Goal: Contribute content

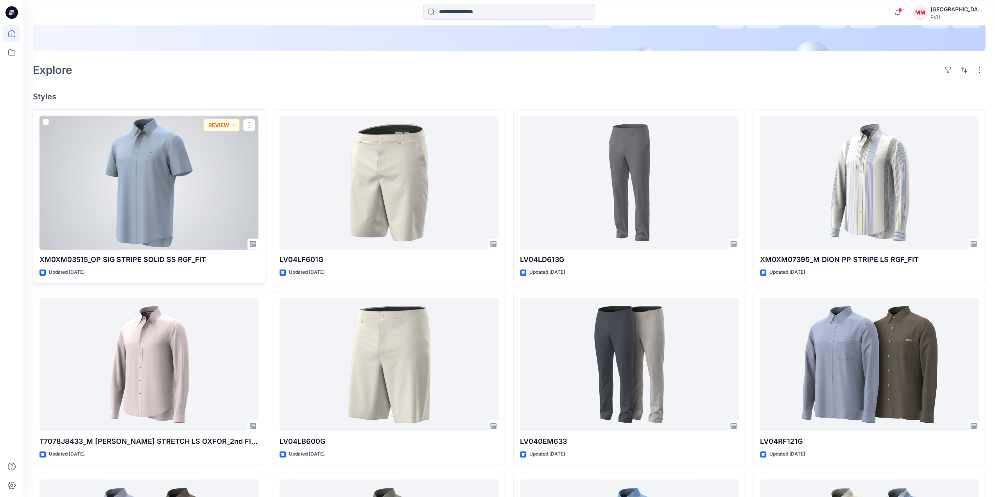
scroll to position [196, 0]
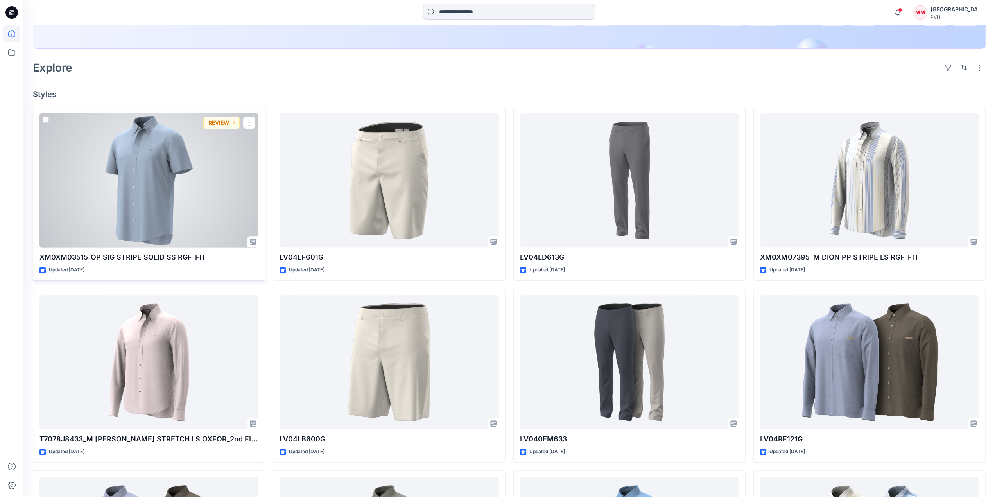
click at [183, 183] on div at bounding box center [148, 180] width 219 height 134
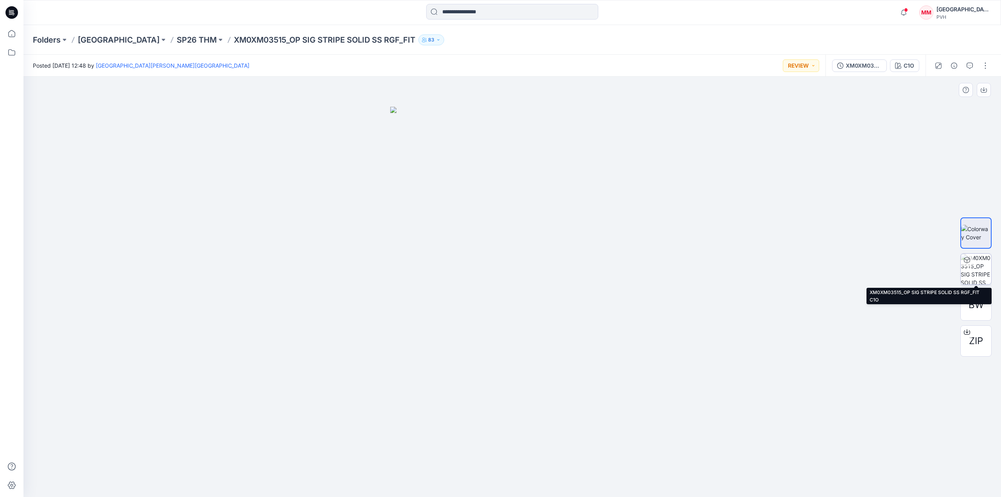
click at [975, 281] on img at bounding box center [976, 269] width 31 height 31
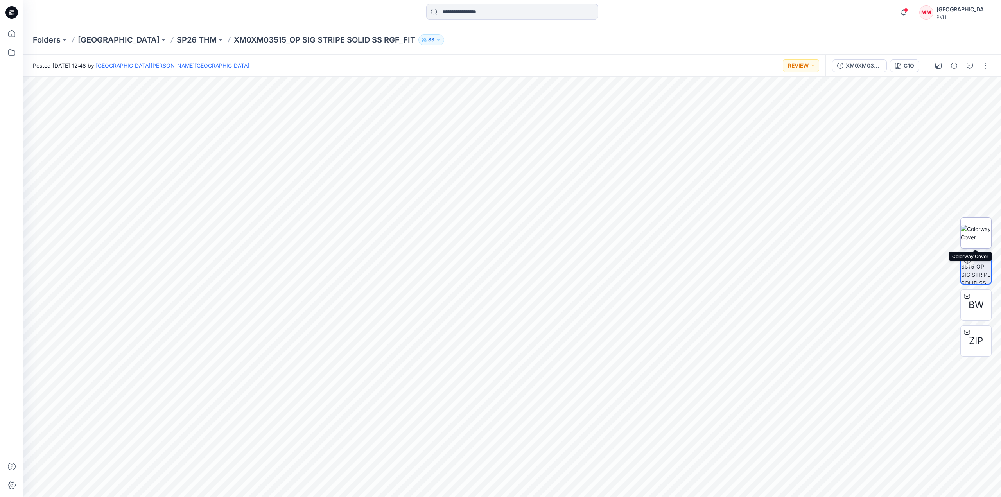
click at [967, 236] on img at bounding box center [976, 233] width 31 height 16
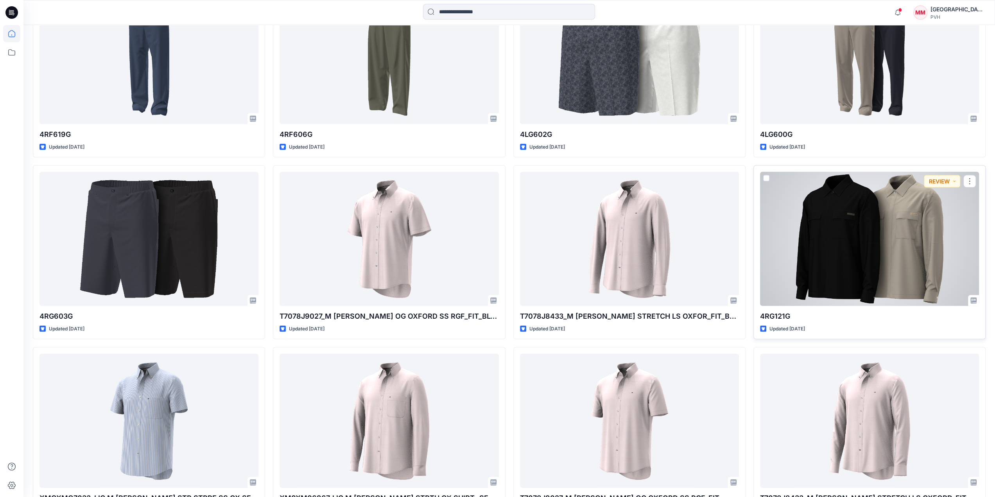
scroll to position [1470, 0]
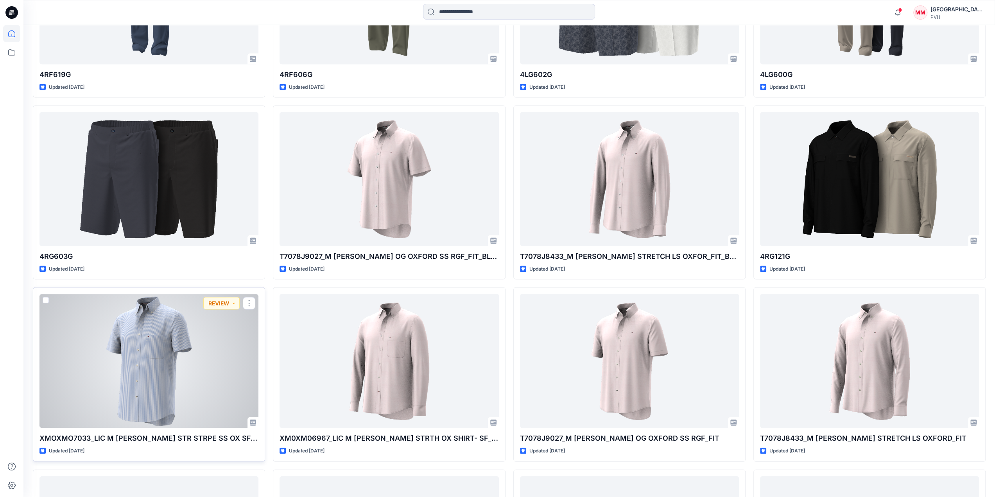
click at [144, 374] on div at bounding box center [148, 361] width 219 height 134
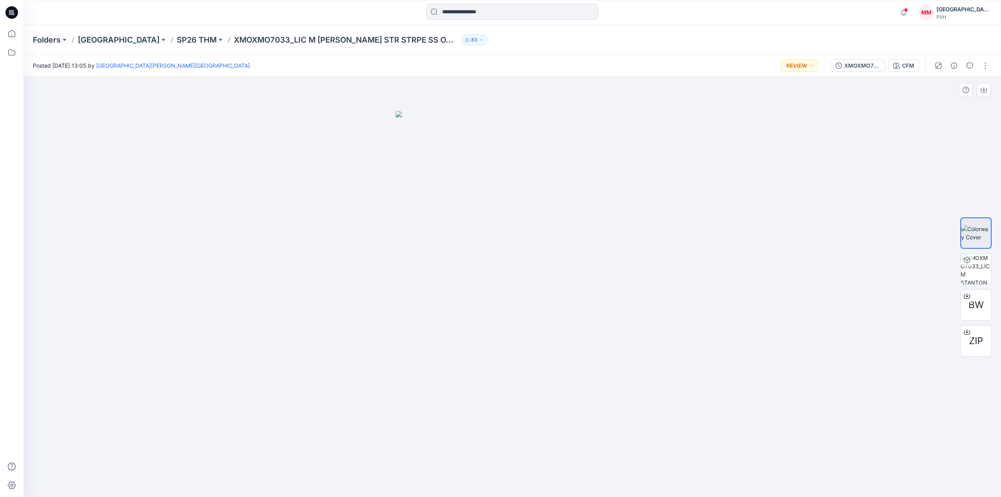
drag, startPoint x: 347, startPoint y: 190, endPoint x: 359, endPoint y: 193, distance: 12.4
drag, startPoint x: 305, startPoint y: 230, endPoint x: 397, endPoint y: 267, distance: 98.5
drag, startPoint x: 557, startPoint y: 290, endPoint x: 566, endPoint y: 292, distance: 9.3
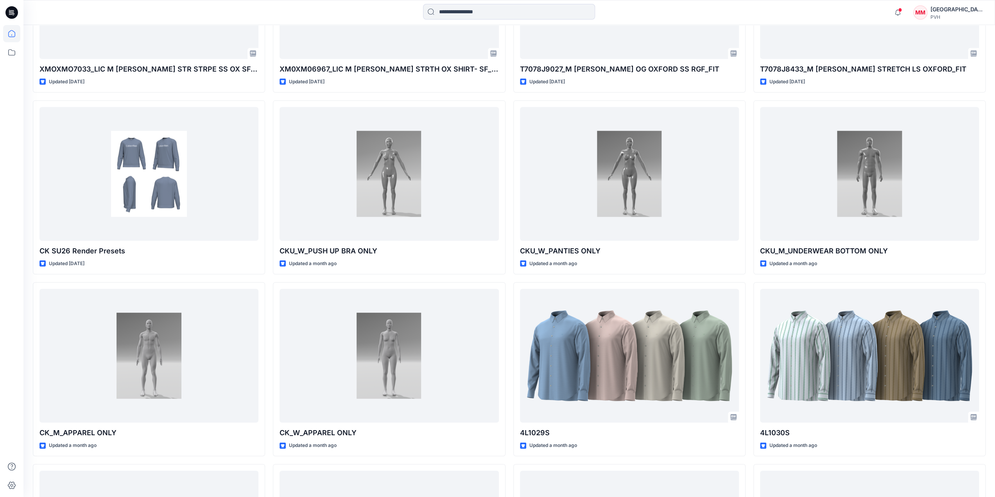
scroll to position [1820, 0]
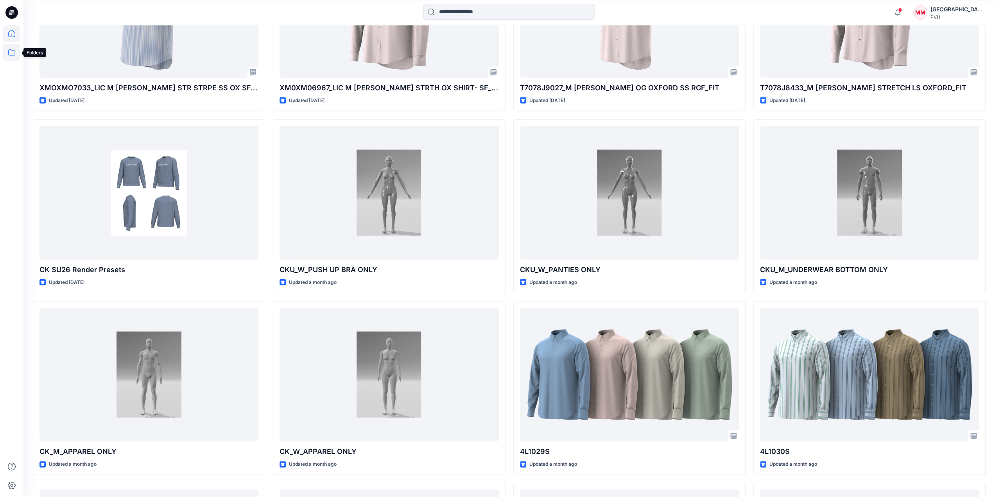
click at [11, 57] on icon at bounding box center [11, 52] width 17 height 17
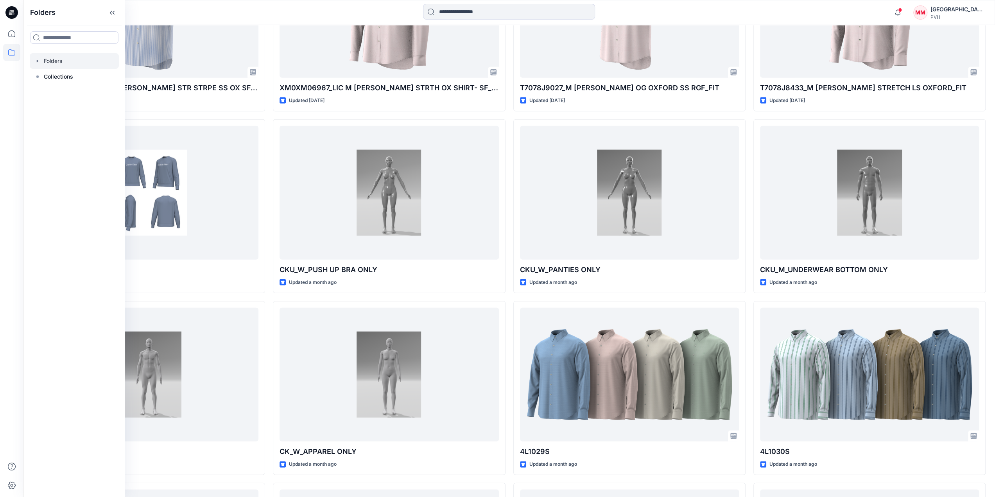
click at [69, 63] on div at bounding box center [74, 61] width 89 height 16
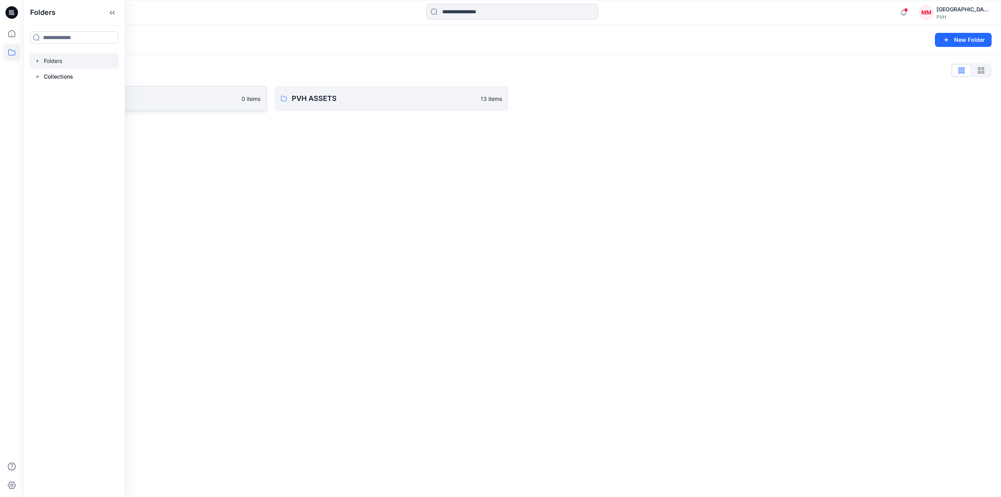
click at [213, 100] on p "[GEOGRAPHIC_DATA]" at bounding box center [143, 98] width 187 height 11
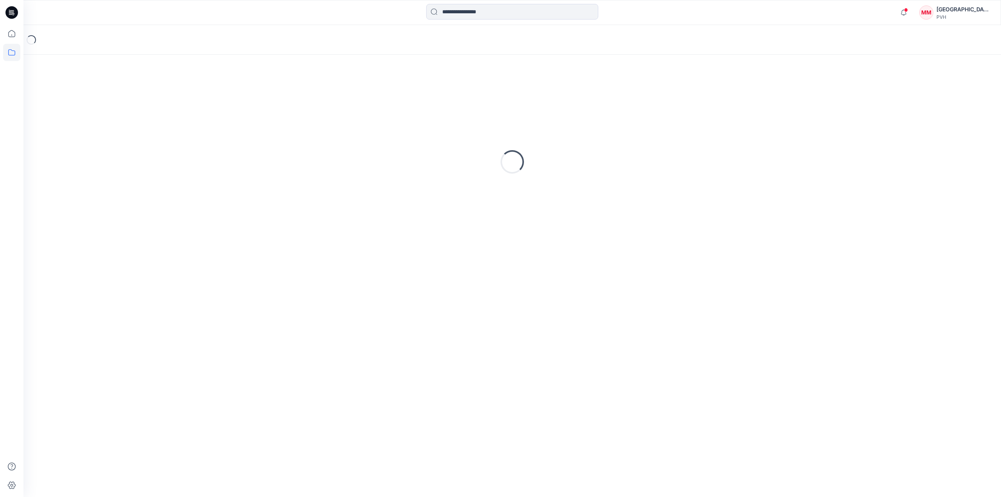
click at [213, 100] on div "Loading..." at bounding box center [512, 162] width 959 height 196
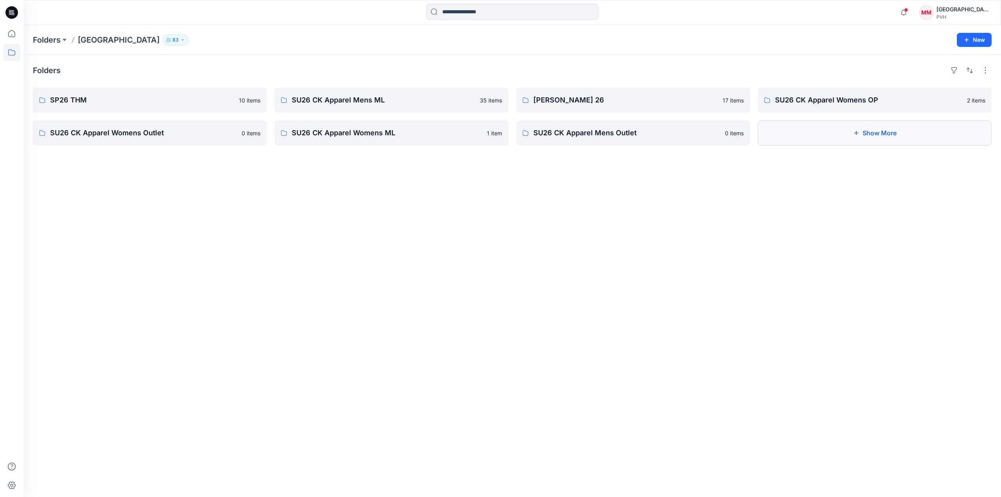
click at [790, 126] on button "Show More" at bounding box center [875, 132] width 234 height 25
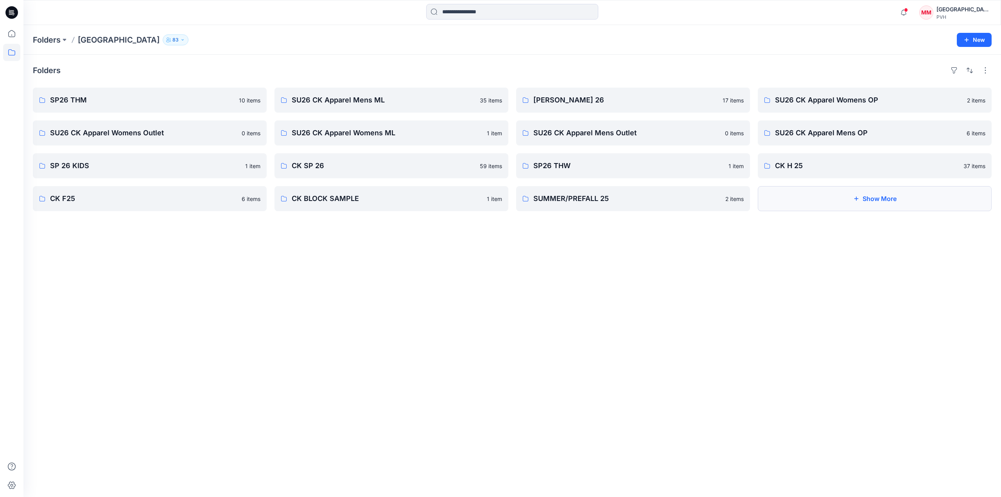
click at [832, 205] on button "Show More" at bounding box center [875, 198] width 234 height 25
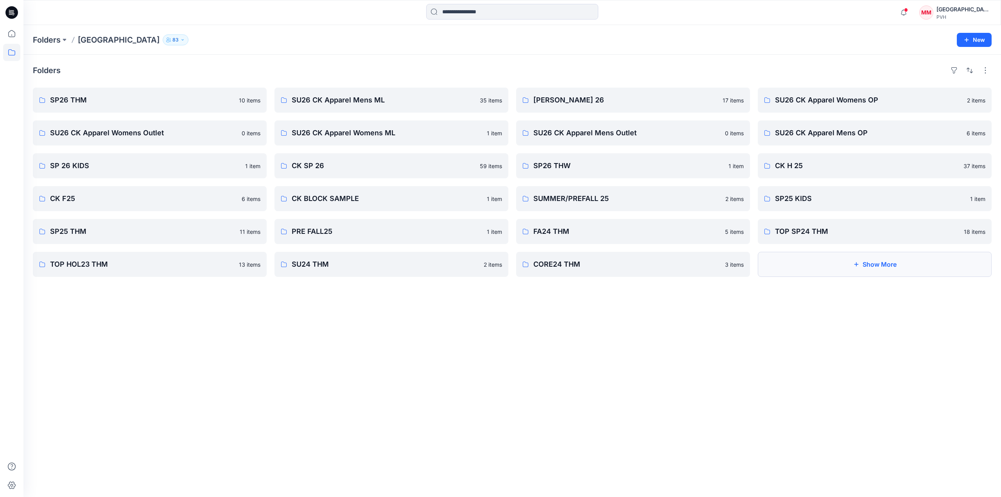
click at [818, 274] on button "Show More" at bounding box center [875, 264] width 234 height 25
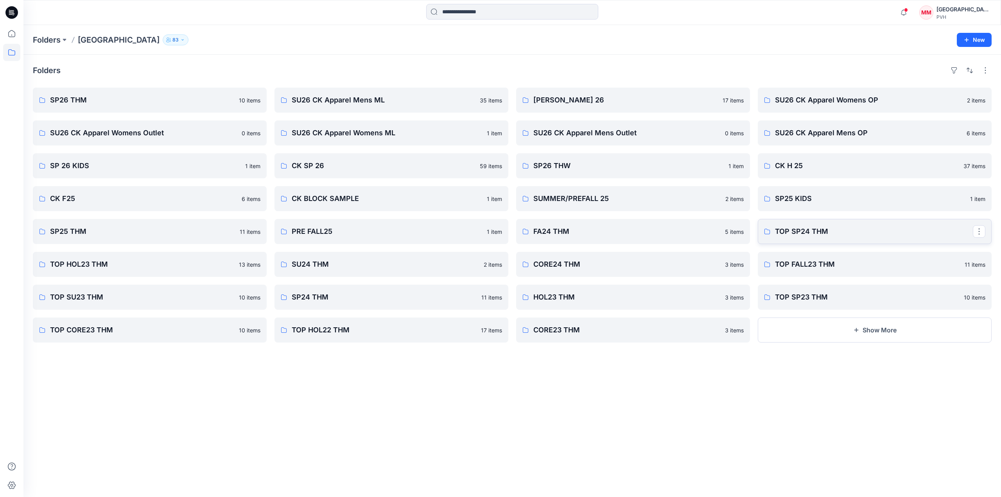
click at [801, 238] on link "TOP SP24 THM" at bounding box center [875, 231] width 234 height 25
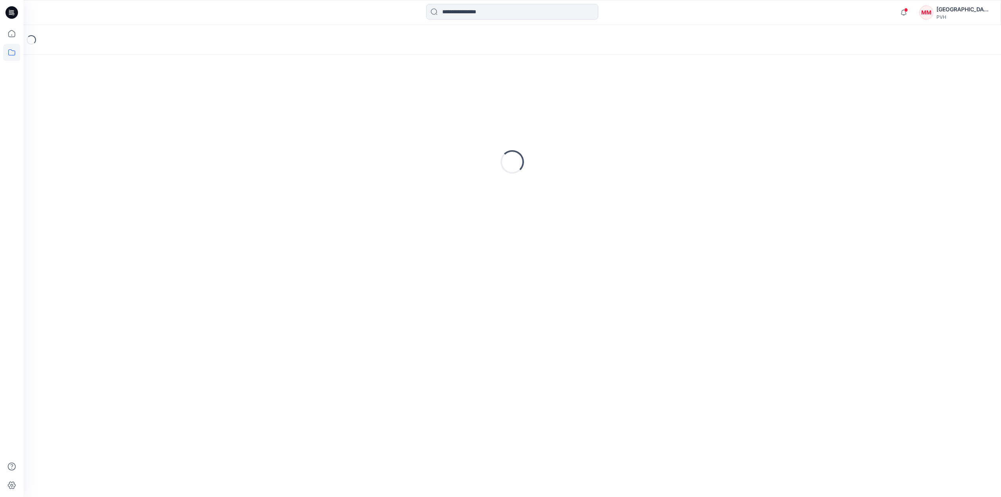
click at [801, 238] on div "Loading..." at bounding box center [512, 162] width 959 height 196
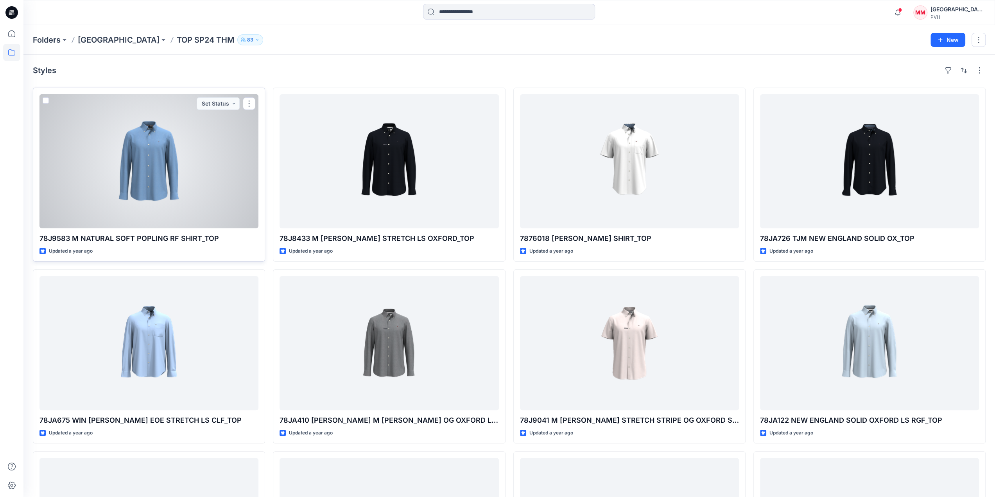
click at [157, 134] on div at bounding box center [148, 161] width 219 height 134
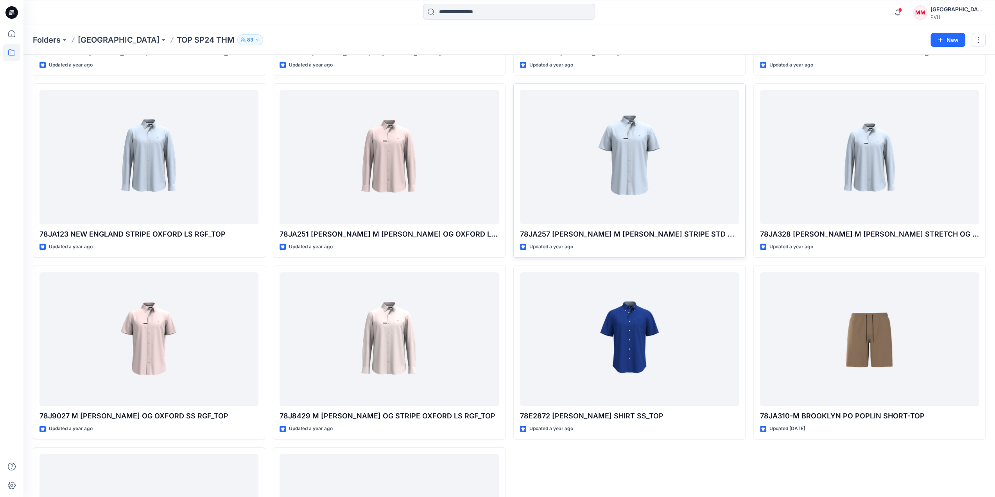
scroll to position [400, 0]
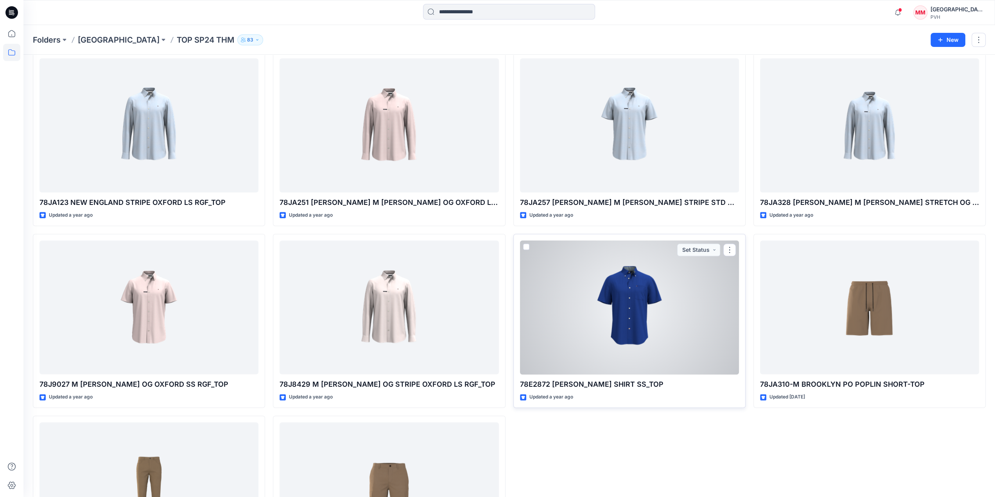
click at [614, 351] on div at bounding box center [629, 307] width 219 height 134
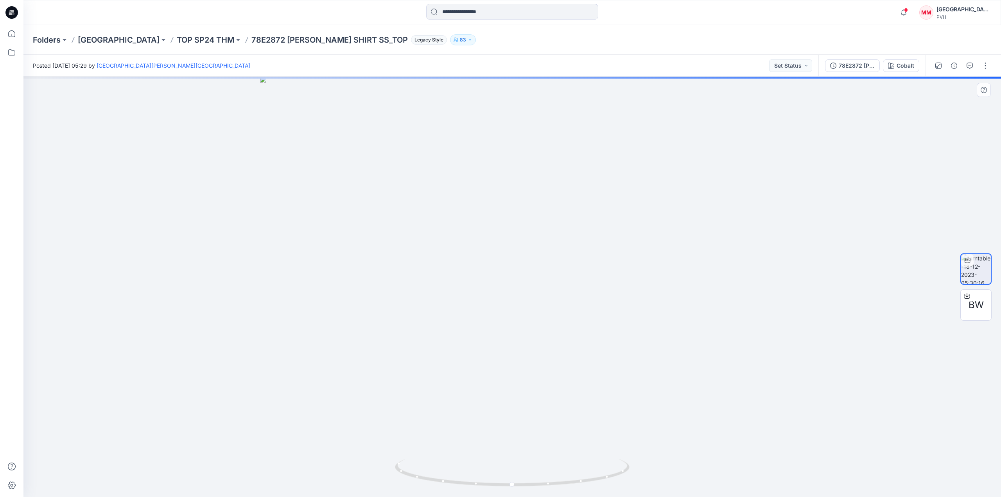
click at [517, 162] on img at bounding box center [512, 286] width 504 height 421
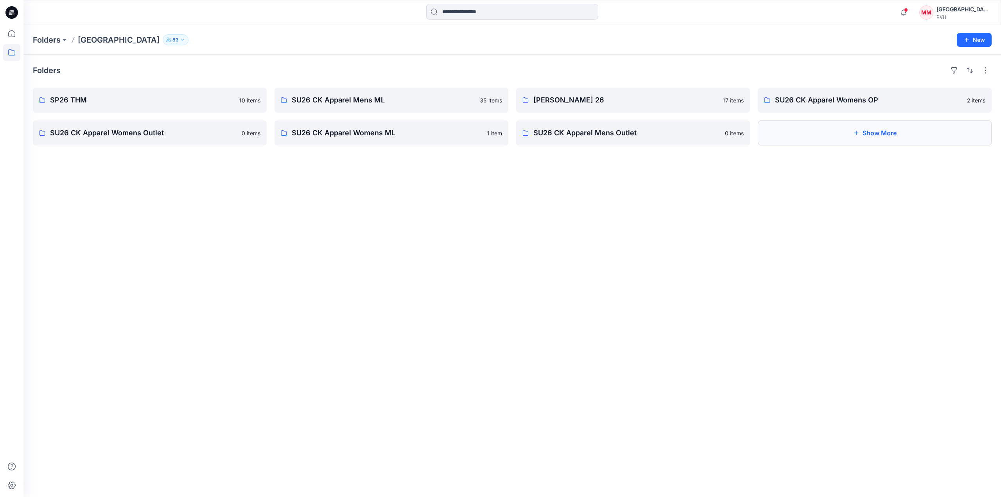
click at [848, 128] on button "Show More" at bounding box center [875, 132] width 234 height 25
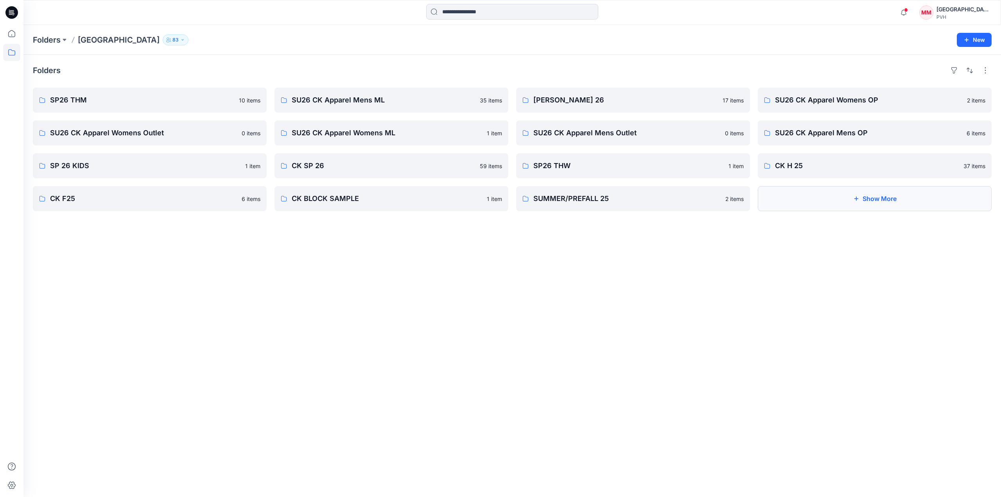
click at [858, 199] on icon "button" at bounding box center [856, 199] width 6 height 6
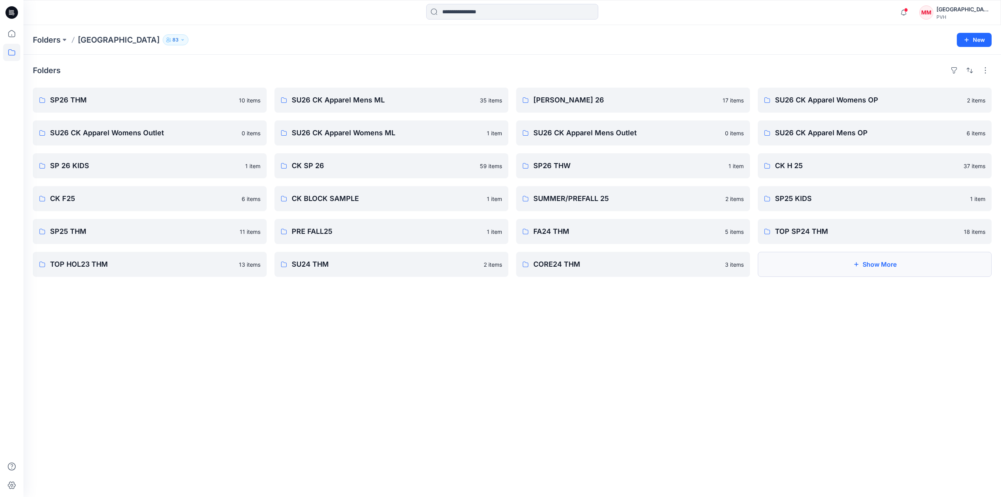
click at [856, 266] on icon "button" at bounding box center [856, 264] width 6 height 6
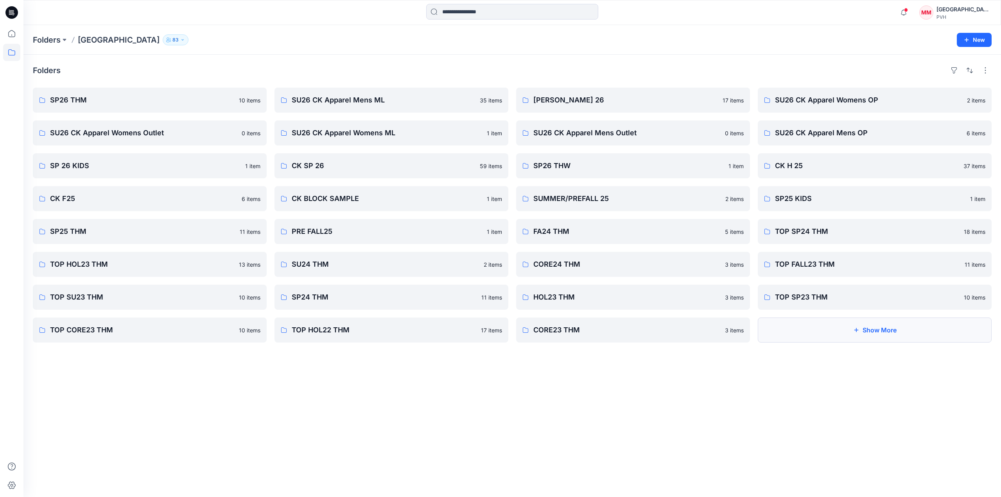
click at [821, 334] on button "Show More" at bounding box center [875, 330] width 234 height 25
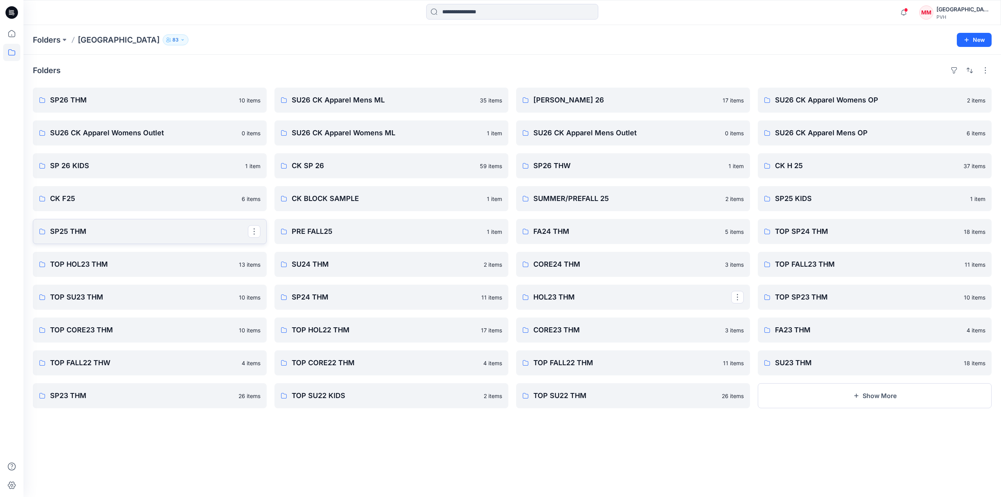
click at [52, 237] on link "SP25 THM" at bounding box center [150, 231] width 234 height 25
click at [347, 296] on p "SP24 THM" at bounding box center [391, 297] width 198 height 11
click at [424, 232] on p "PRE FALL25" at bounding box center [391, 231] width 198 height 11
click at [357, 268] on p "SU24 THM" at bounding box center [391, 264] width 198 height 11
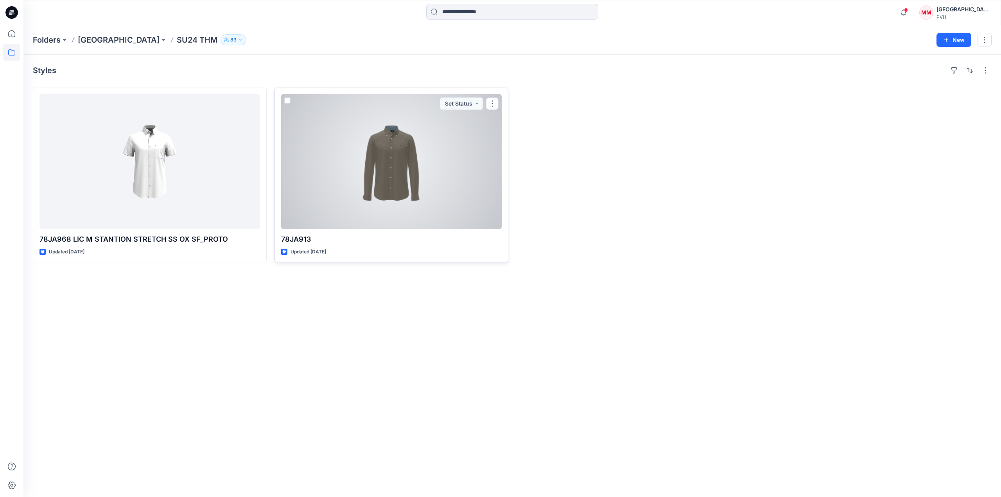
click at [389, 168] on div at bounding box center [391, 161] width 221 height 135
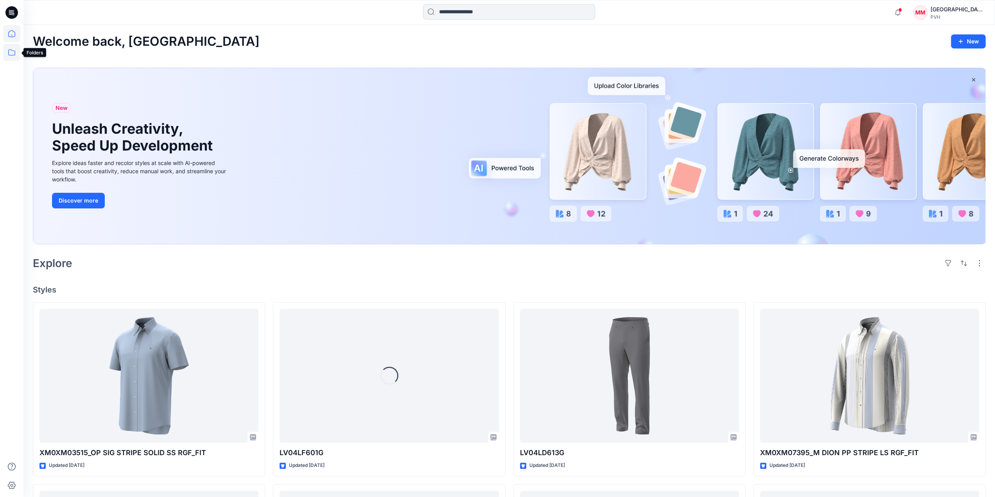
click at [10, 54] on icon at bounding box center [11, 52] width 17 height 17
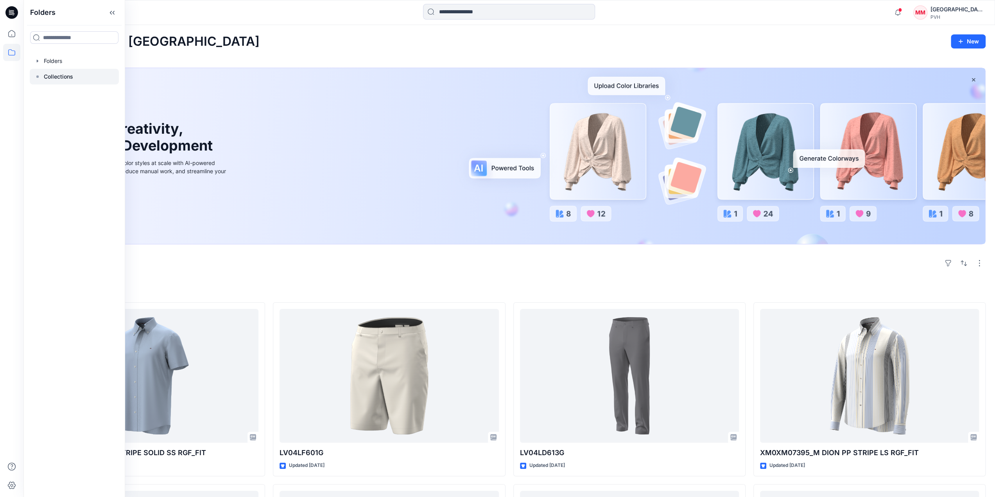
click at [53, 77] on p "Collections" at bounding box center [58, 76] width 29 height 9
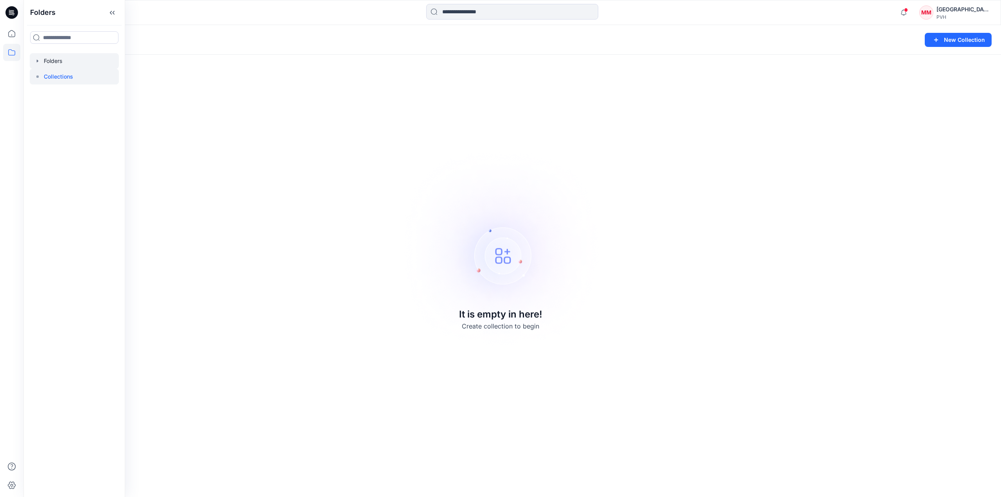
click at [60, 64] on div at bounding box center [74, 61] width 89 height 16
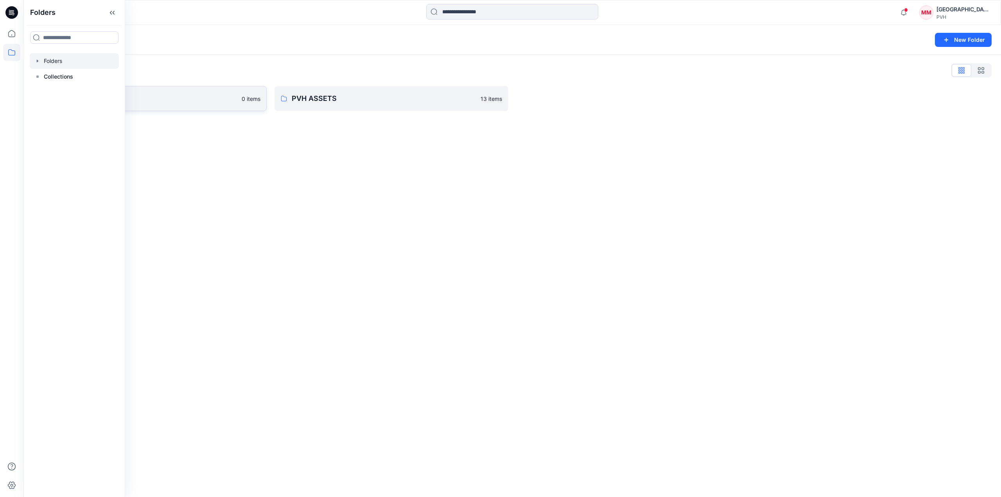
click at [233, 102] on p "[GEOGRAPHIC_DATA]" at bounding box center [143, 98] width 187 height 11
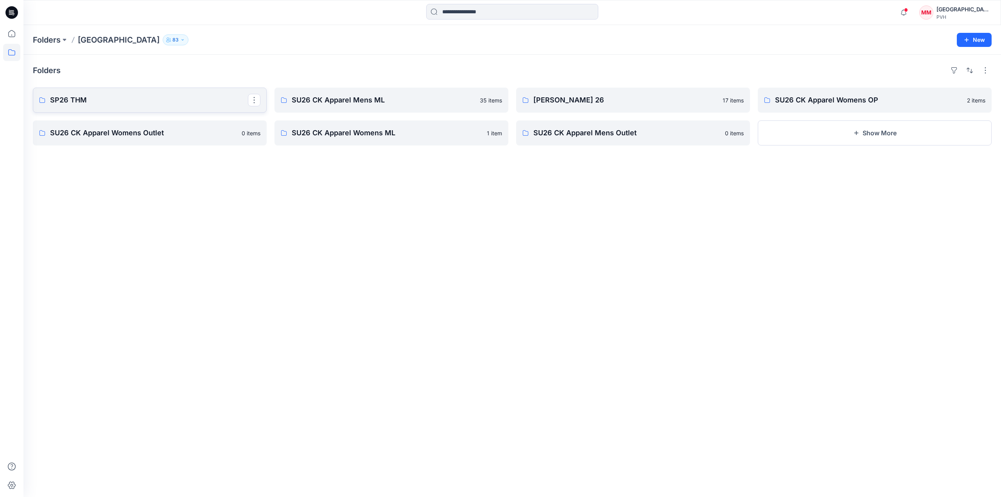
click at [167, 105] on p "SP26 THM" at bounding box center [149, 100] width 198 height 11
click at [880, 127] on button "Show More" at bounding box center [875, 132] width 234 height 25
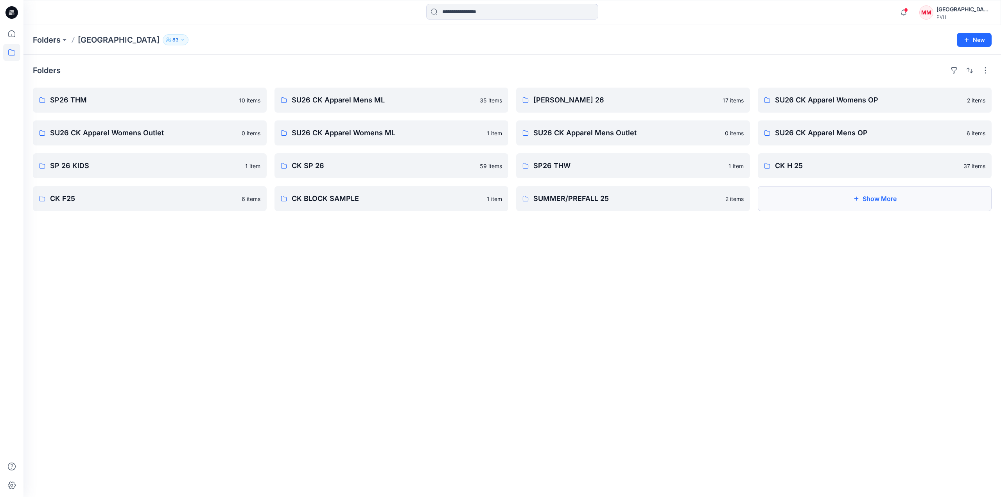
click at [824, 198] on button "Show More" at bounding box center [875, 198] width 234 height 25
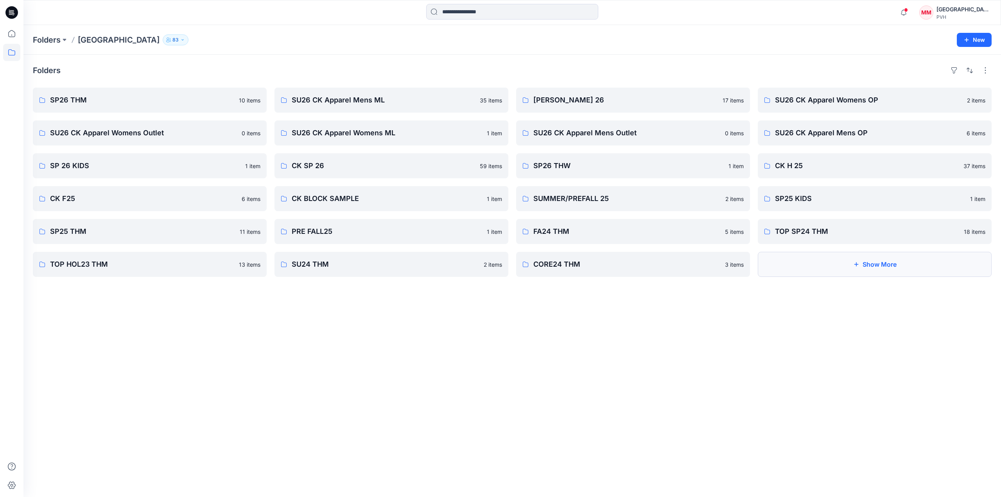
click at [866, 266] on button "Show More" at bounding box center [875, 264] width 234 height 25
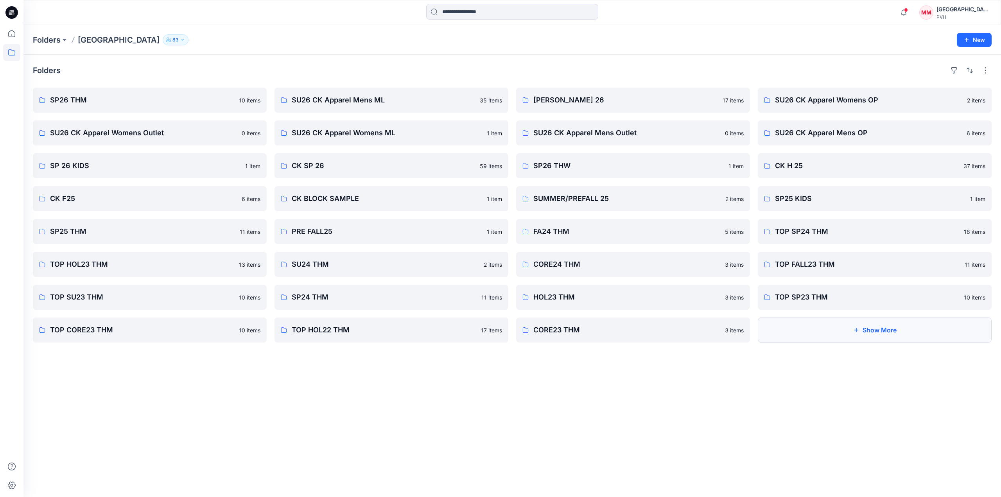
click at [870, 335] on button "Show More" at bounding box center [875, 330] width 234 height 25
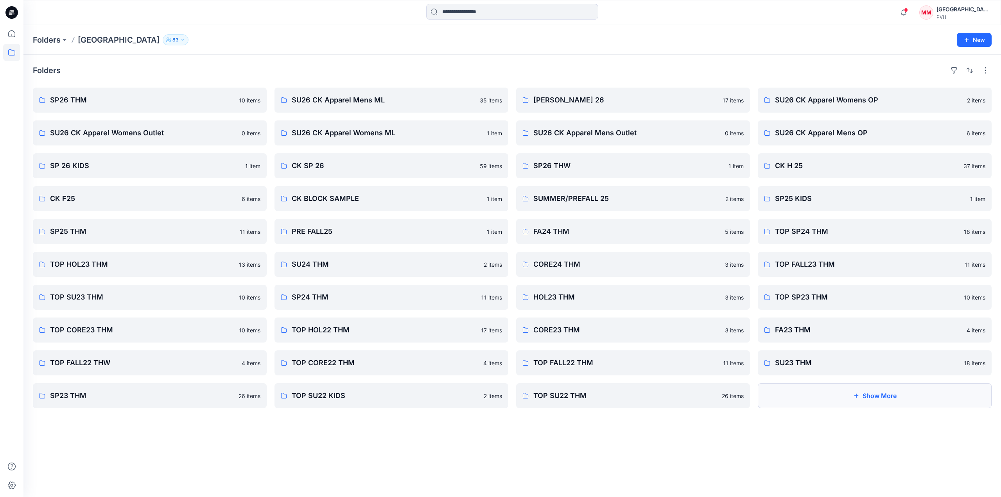
click at [805, 402] on button "Show More" at bounding box center [875, 395] width 234 height 25
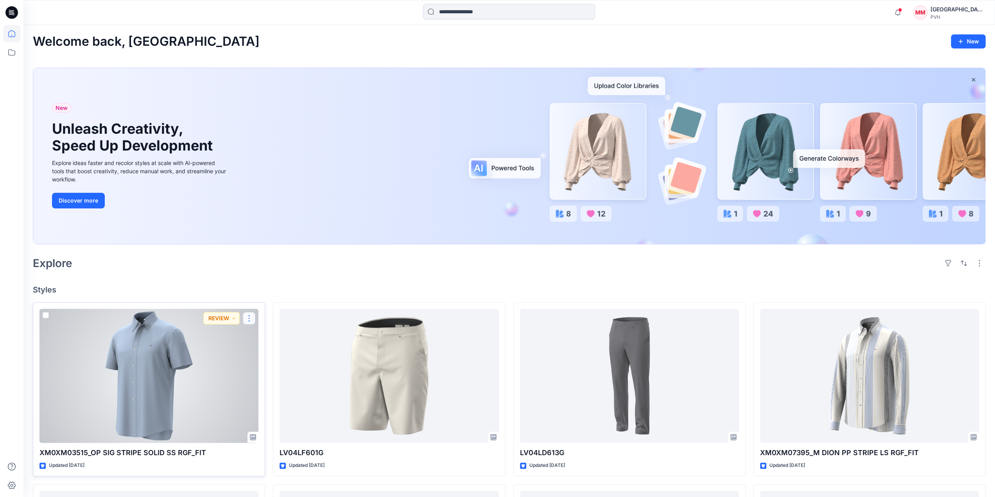
click at [248, 317] on button "button" at bounding box center [249, 318] width 13 height 13
click at [253, 334] on icon "button" at bounding box center [252, 336] width 6 height 6
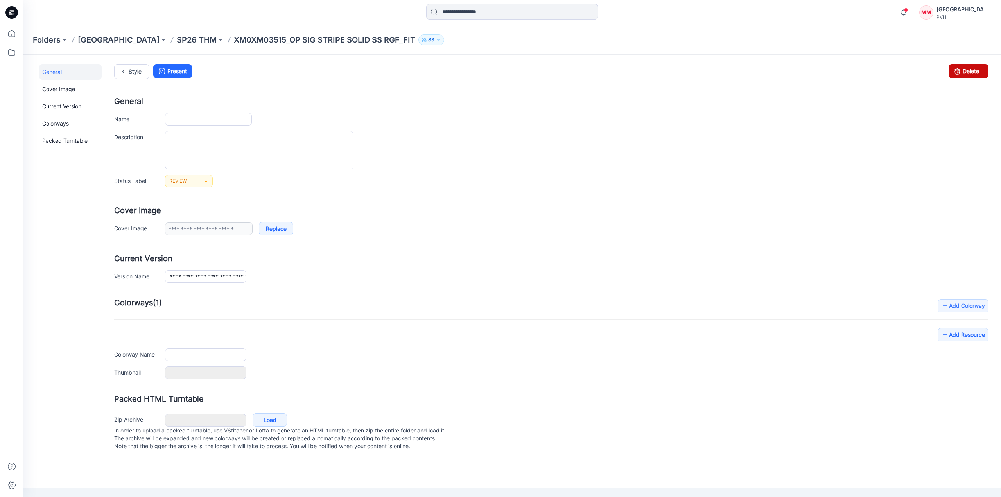
click at [958, 66] on icon at bounding box center [957, 71] width 11 height 14
type input "**********"
type input "***"
type input "**********"
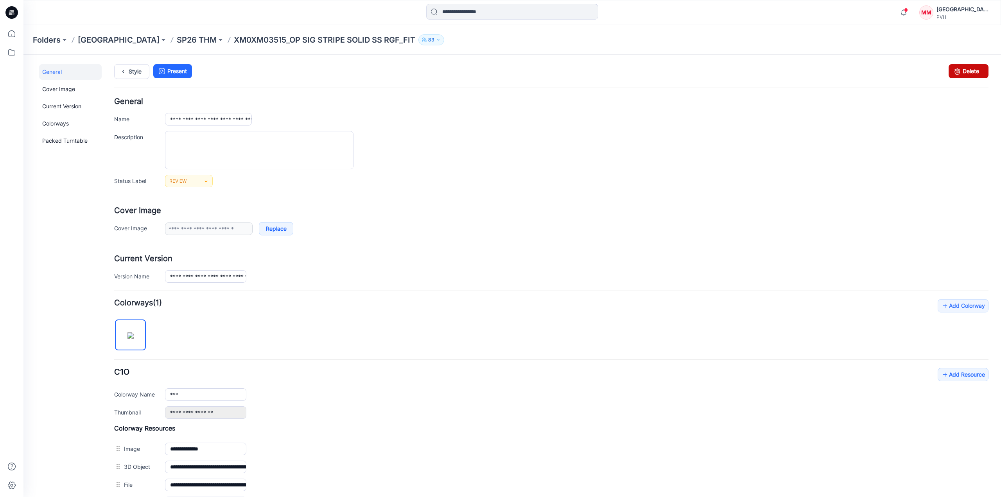
drag, startPoint x: 961, startPoint y: 73, endPoint x: 571, endPoint y: 95, distance: 390.9
click at [961, 73] on link "Delete" at bounding box center [969, 71] width 40 height 14
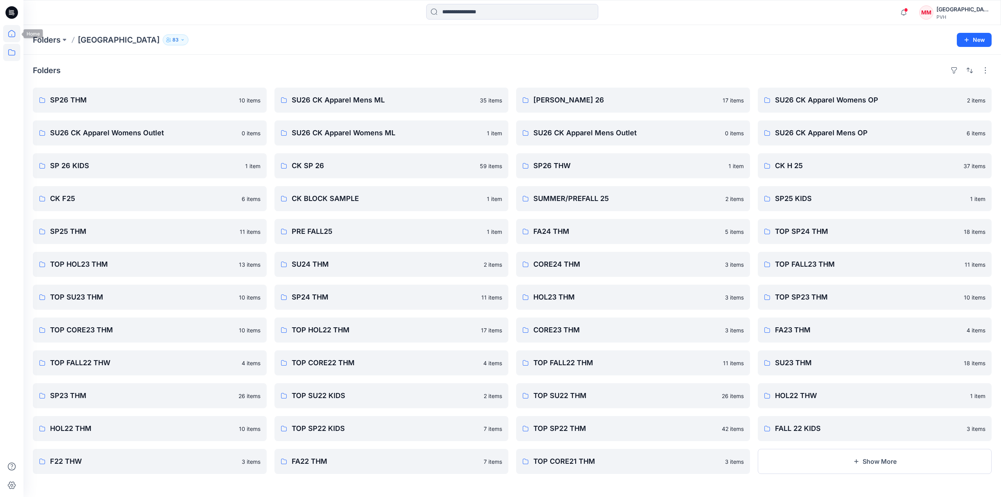
click at [10, 34] on icon at bounding box center [11, 33] width 17 height 17
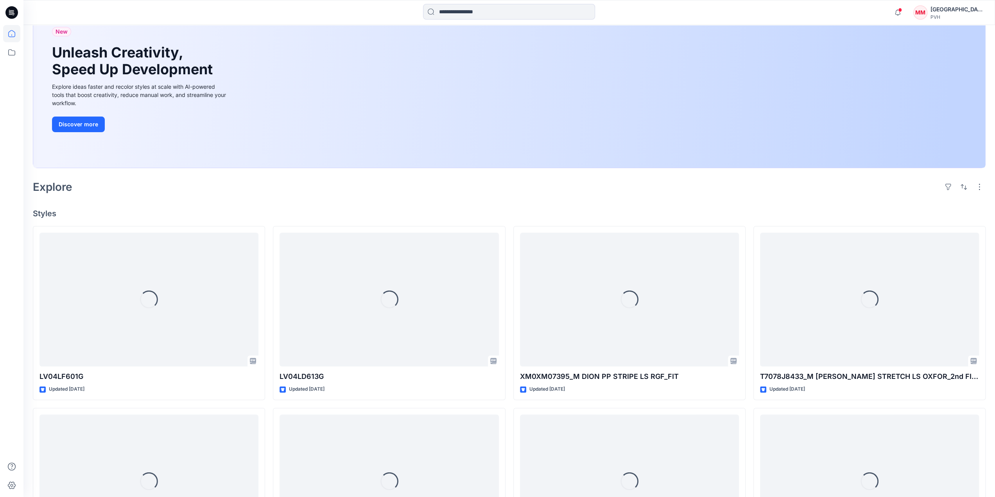
scroll to position [78, 0]
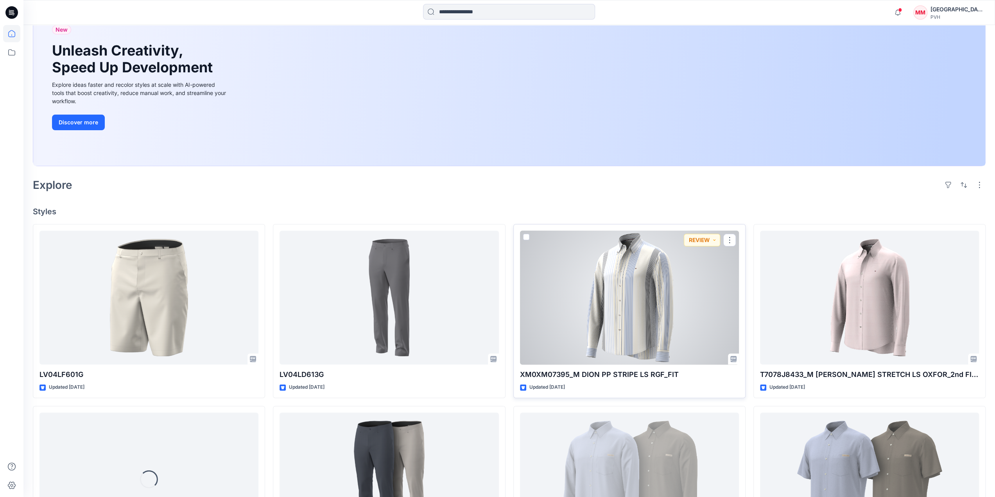
click at [679, 296] on div at bounding box center [629, 298] width 219 height 134
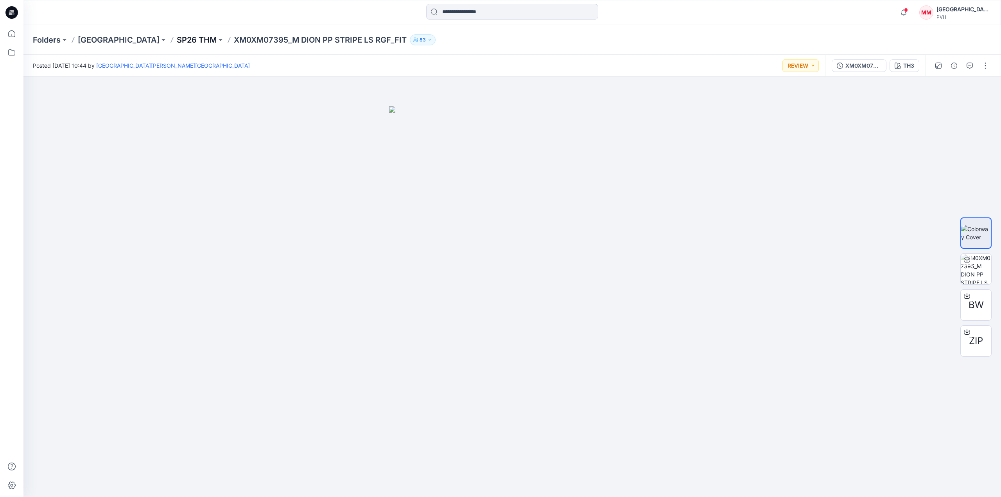
click at [177, 43] on p "SP26 THM" at bounding box center [197, 39] width 40 height 11
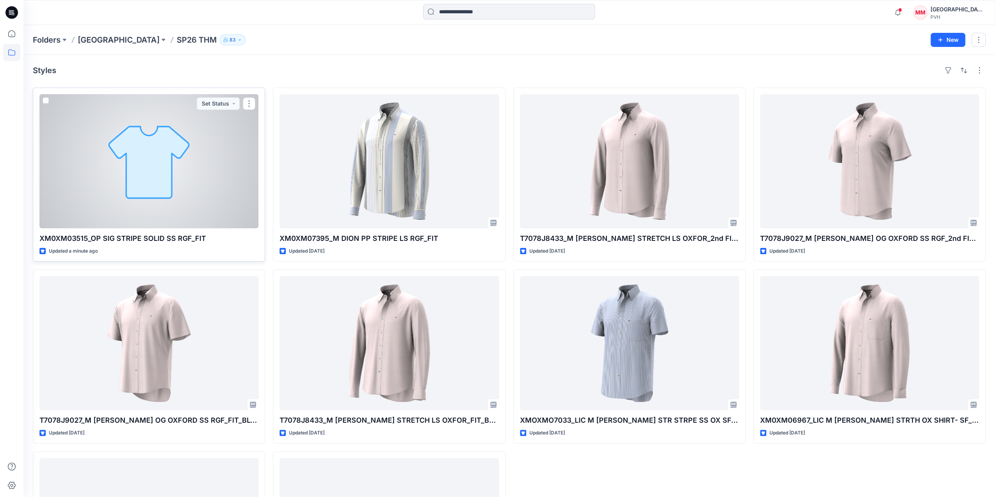
click at [138, 167] on div at bounding box center [148, 161] width 219 height 134
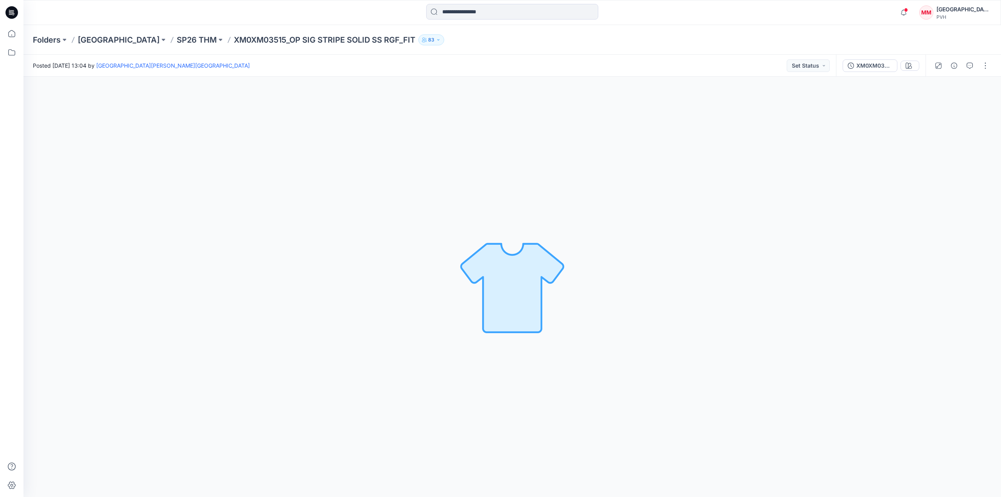
click at [531, 275] on img at bounding box center [512, 286] width 109 height 109
click at [985, 62] on button "button" at bounding box center [985, 65] width 13 height 13
click at [936, 104] on p "Edit" at bounding box center [936, 106] width 10 height 8
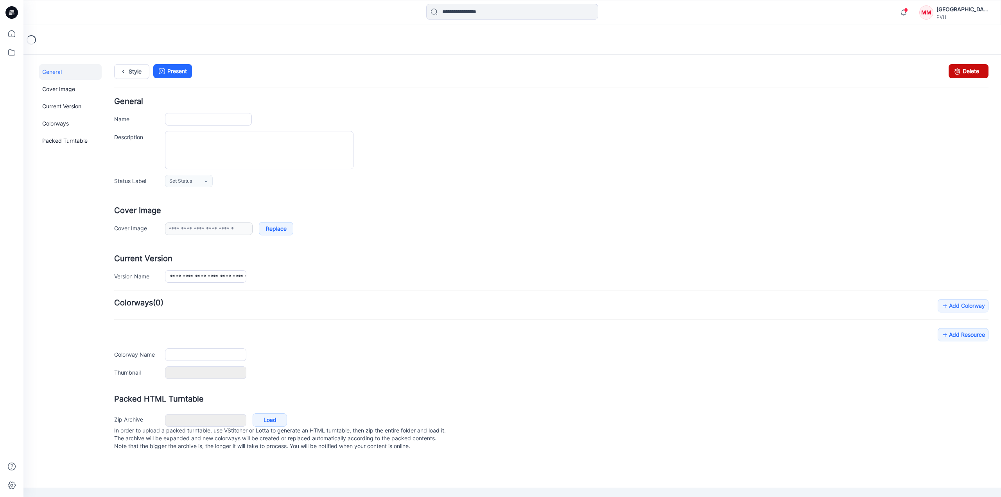
click at [974, 68] on link "Delete" at bounding box center [969, 71] width 40 height 14
type input "**********"
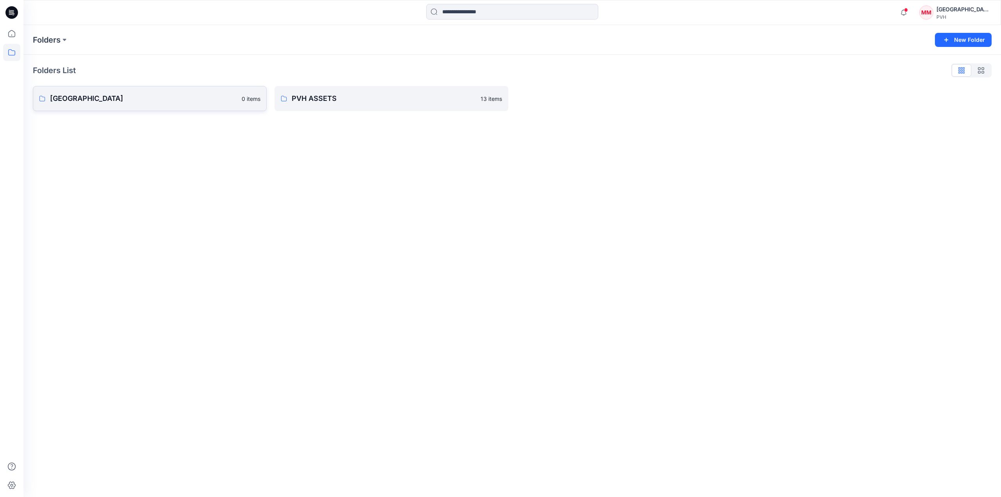
click at [162, 94] on p "[GEOGRAPHIC_DATA]" at bounding box center [143, 98] width 187 height 11
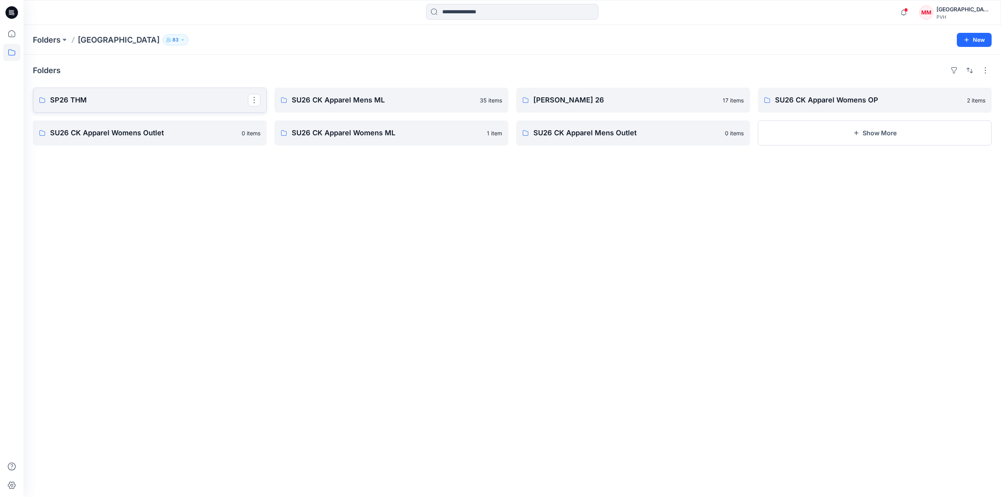
click at [125, 97] on p "SP26 THM" at bounding box center [149, 100] width 198 height 11
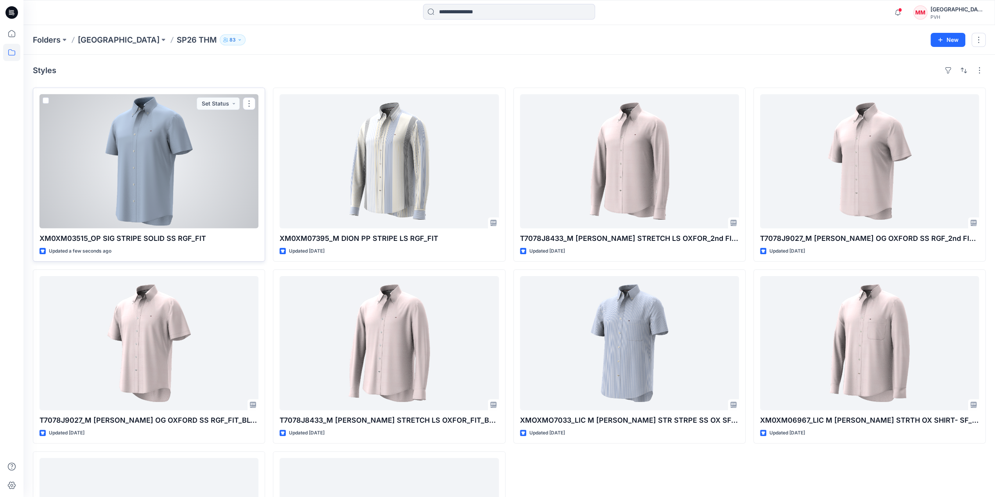
click at [183, 136] on div at bounding box center [148, 161] width 219 height 134
click at [183, 136] on div "Folders Maliban SP26 THM 83 New Styles XM0XM03515_OP SIG STRIPE SOLID SS RGF_FI…" at bounding box center [512, 331] width 978 height 612
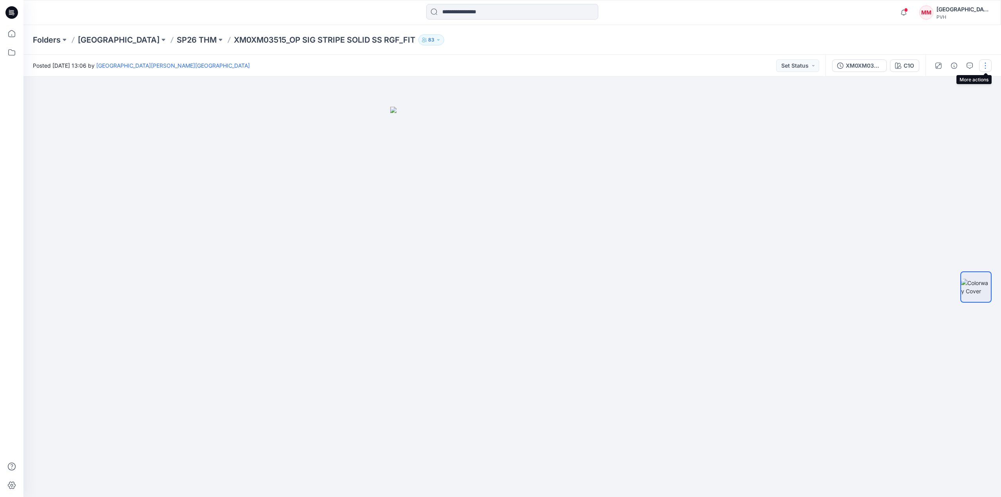
click at [985, 71] on button "button" at bounding box center [985, 65] width 13 height 13
click at [936, 108] on p "Edit" at bounding box center [936, 106] width 10 height 8
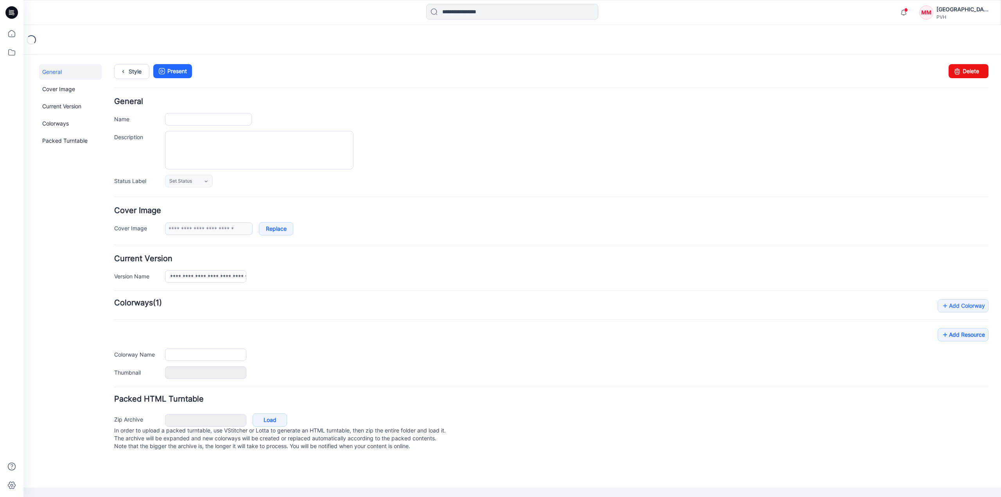
type input "**********"
type input "***"
type input "**********"
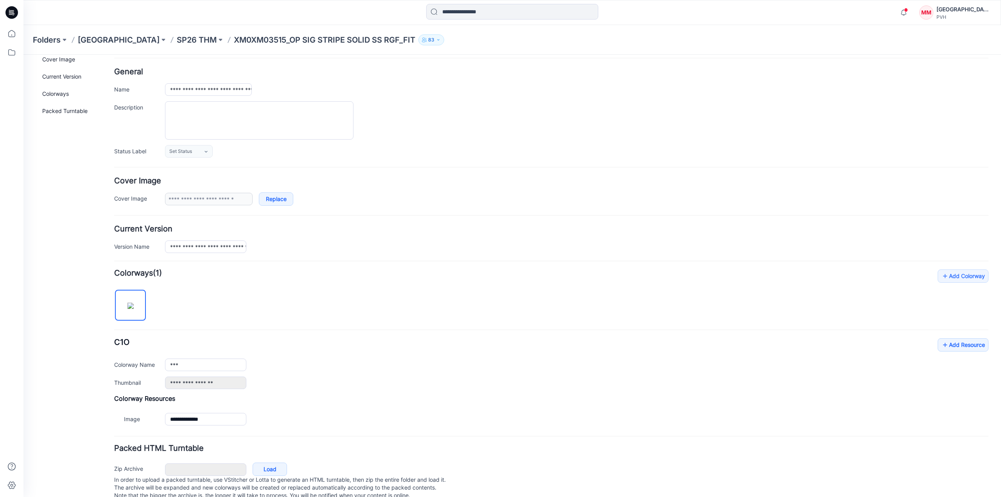
scroll to position [48, 0]
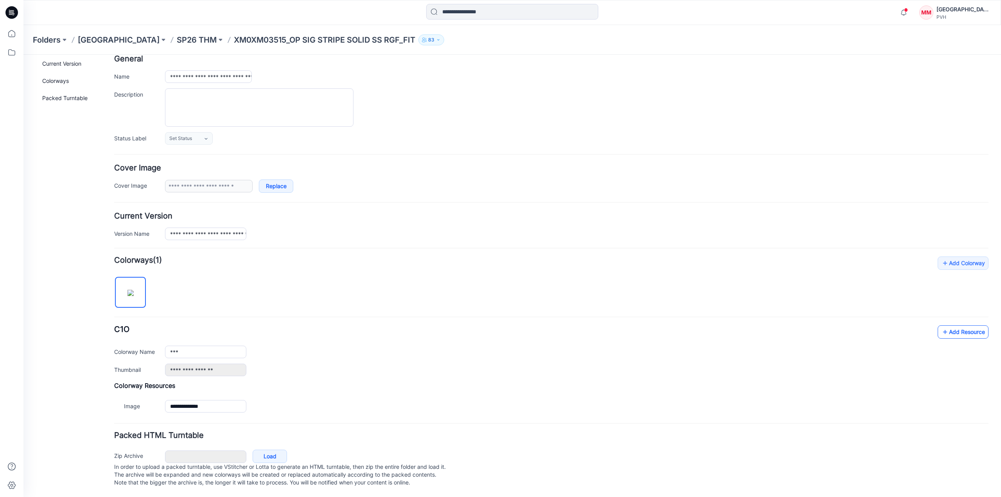
click at [970, 325] on link "Add Resource" at bounding box center [963, 331] width 51 height 13
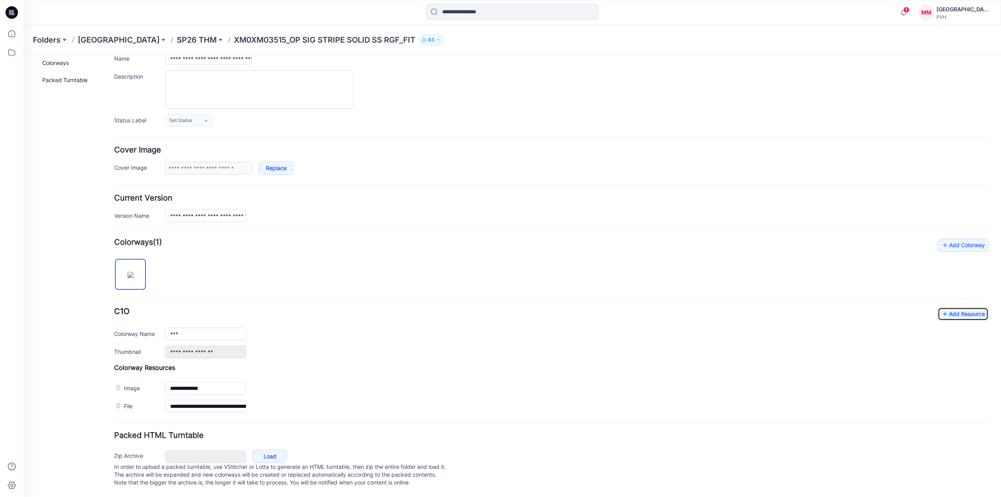
scroll to position [66, 0]
click at [962, 307] on link "Add Resource" at bounding box center [963, 313] width 51 height 13
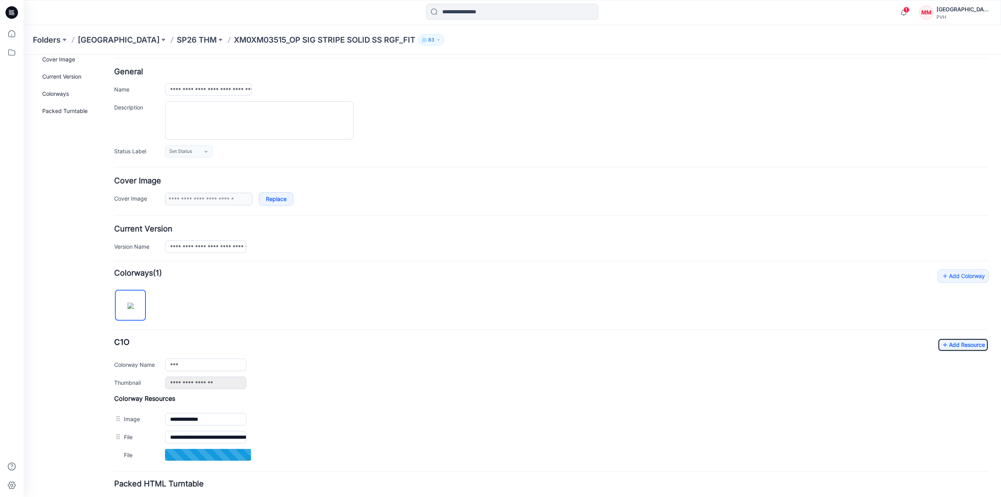
scroll to position [0, 0]
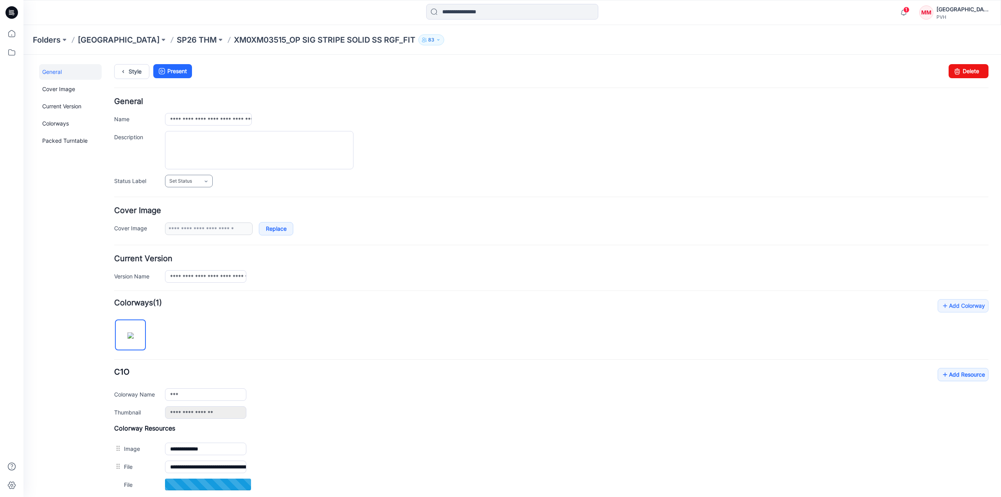
click at [179, 181] on span "Set Status" at bounding box center [180, 181] width 23 height 8
click at [186, 229] on link "REVIEW" at bounding box center [196, 232] width 59 height 16
click at [352, 208] on h4 "Cover Image" at bounding box center [551, 210] width 874 height 7
click at [177, 44] on p "SP26 THM" at bounding box center [197, 39] width 40 height 11
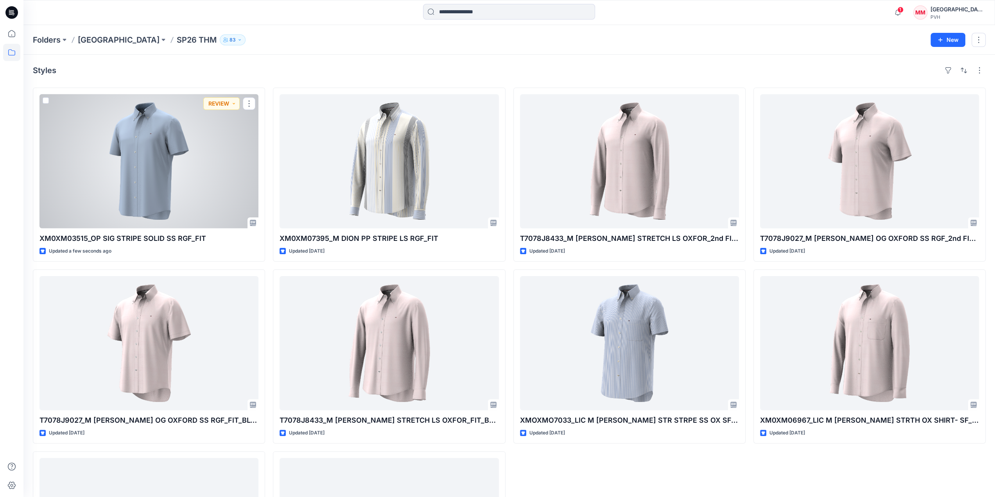
click at [141, 169] on div at bounding box center [148, 161] width 219 height 134
